Goal: Transaction & Acquisition: Purchase product/service

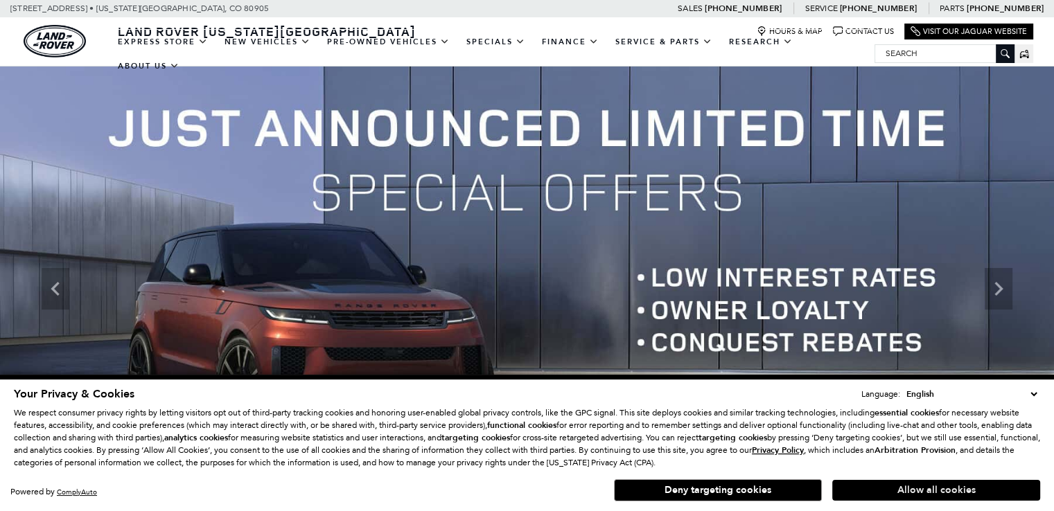
click at [942, 491] on button "Allow all cookies" at bounding box center [936, 490] width 208 height 21
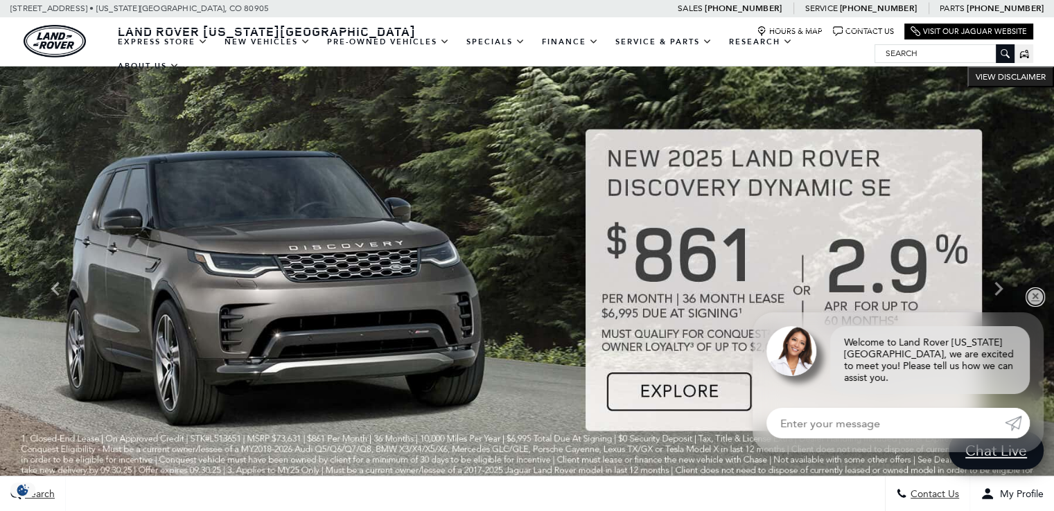
click at [1036, 306] on link "✕" at bounding box center [1035, 297] width 17 height 17
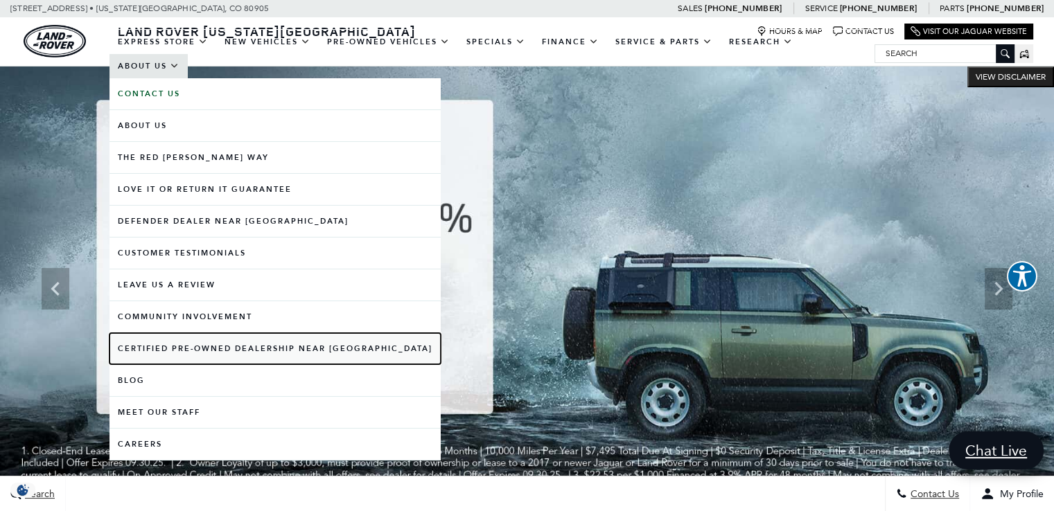
click at [224, 353] on link "Certified Pre-Owned Dealership near [GEOGRAPHIC_DATA]" at bounding box center [274, 348] width 331 height 31
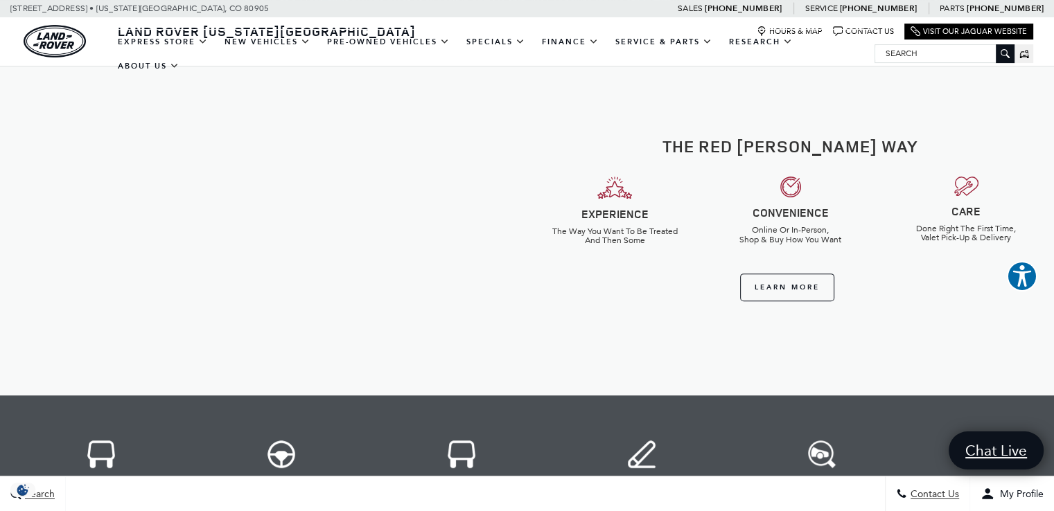
click at [610, 270] on div "Learn More" at bounding box center [791, 280] width 506 height 55
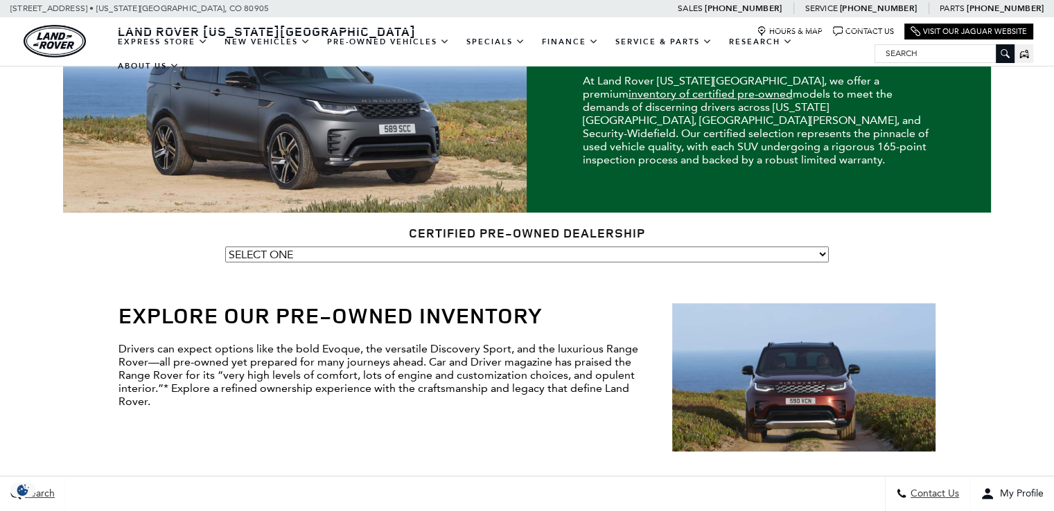
click at [258, 315] on strong "Explore Our Pre-Owned Inventory" at bounding box center [330, 315] width 424 height 30
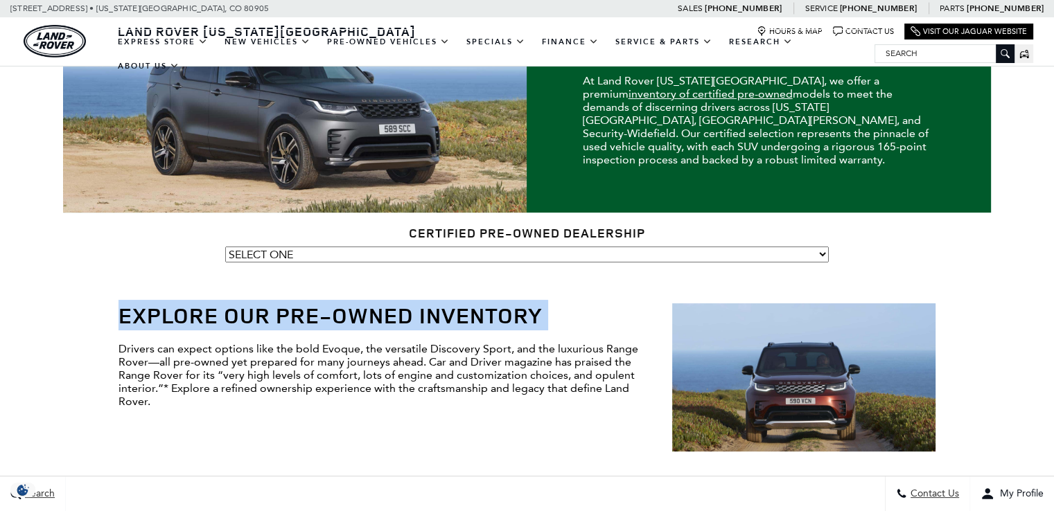
click at [258, 315] on strong "Explore Our Pre-Owned Inventory" at bounding box center [330, 315] width 424 height 30
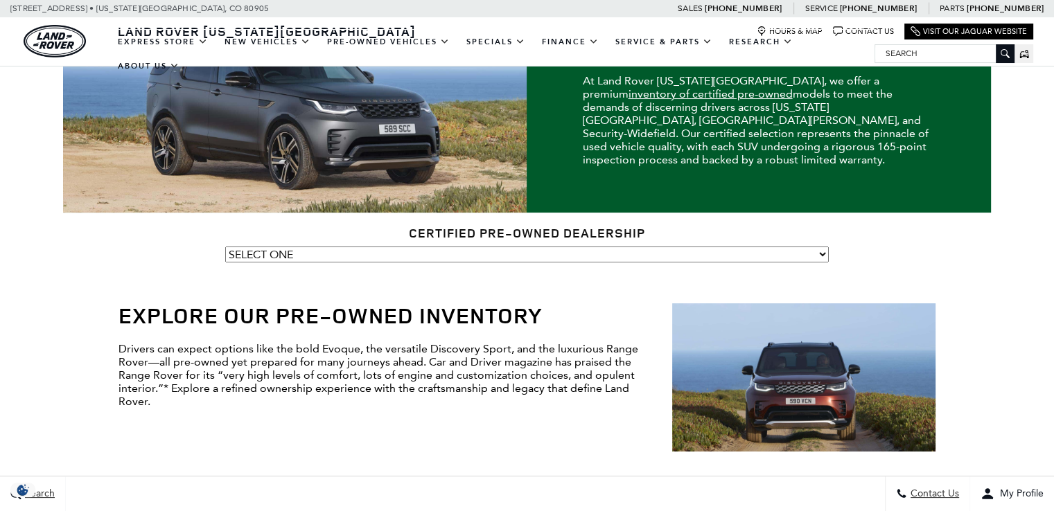
click at [380, 376] on p "Drivers can expect options like the bold Evoque, the versatile Discovery Sport,…" at bounding box center [526, 375] width 817 height 66
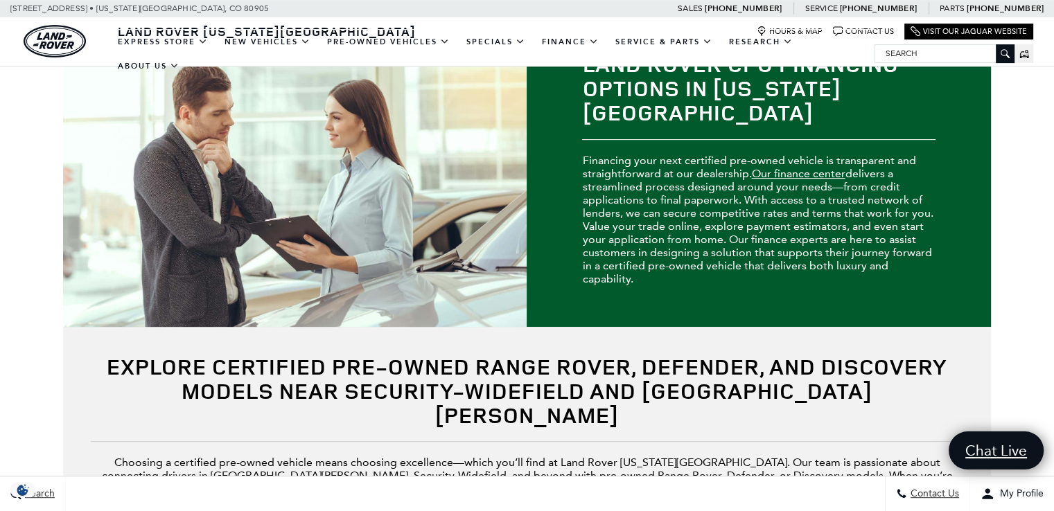
scroll to position [808, 0]
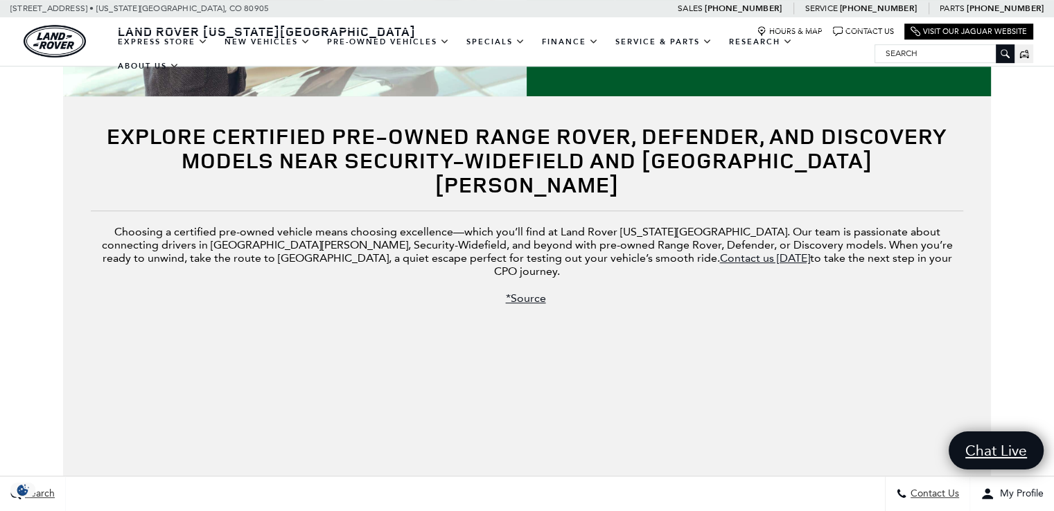
click at [664, 134] on strong "Explore Certified Pre-Owned Range Rover, Defender, and Discovery Models near Se…" at bounding box center [527, 160] width 840 height 79
click at [654, 173] on div "Explore Certified Pre-Owned Range Rover, Defender, and Discovery Models near Se…" at bounding box center [527, 221] width 928 height 251
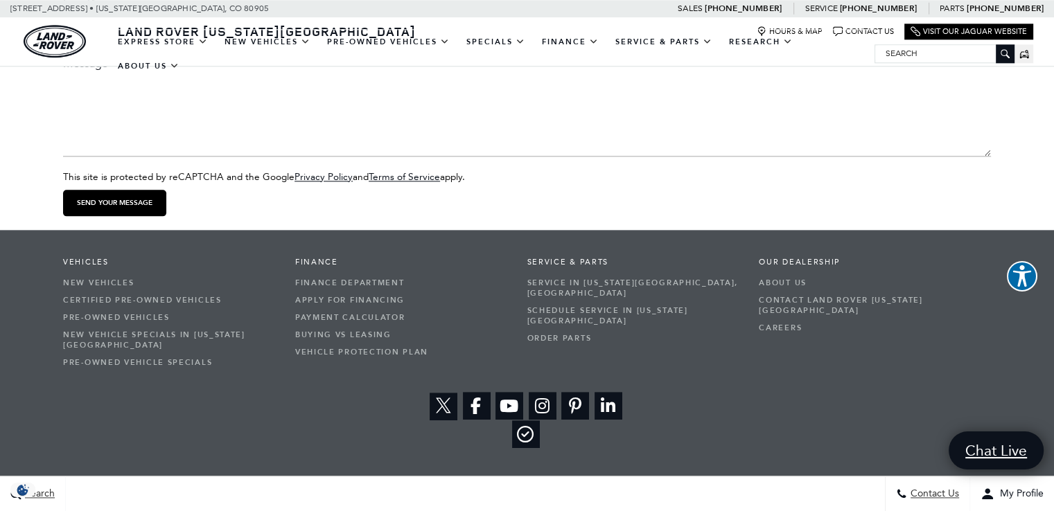
scroll to position [1679, 0]
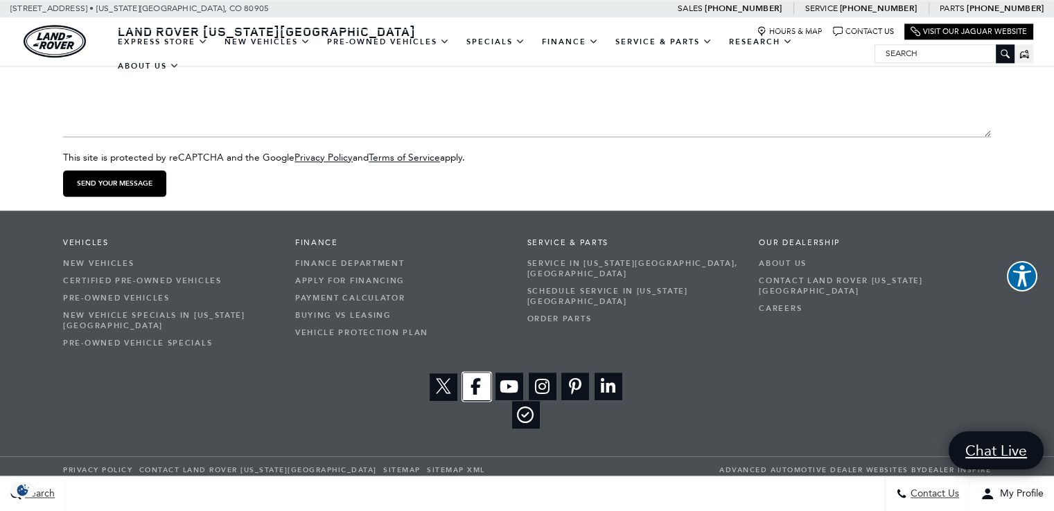
click at [474, 373] on icon "Open Facebook in a new window" at bounding box center [477, 387] width 28 height 28
click at [1025, 132] on div "Contact Us We would love to hear from you! Please fill out this form and we wil…" at bounding box center [527, 0] width 1054 height 421
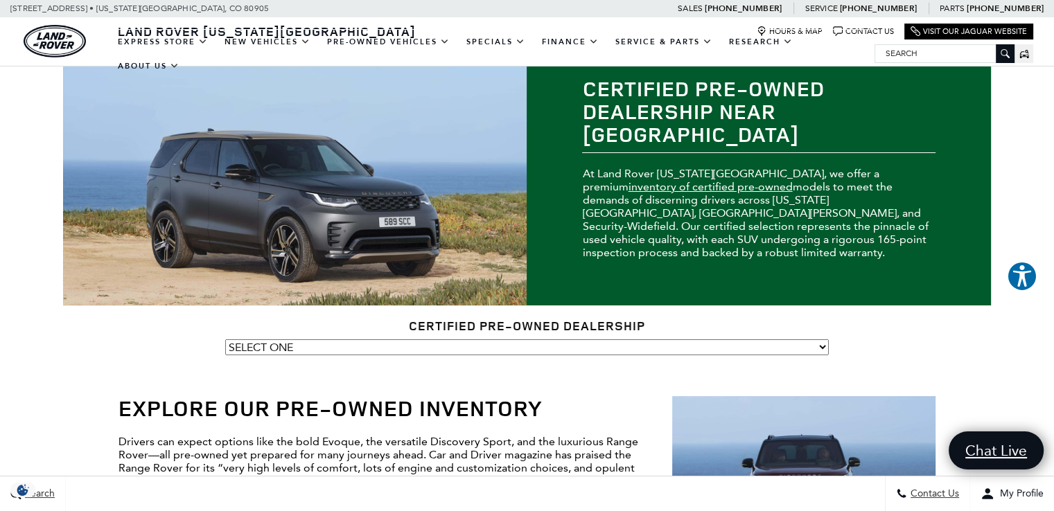
scroll to position [0, 0]
